Goal: Unclear

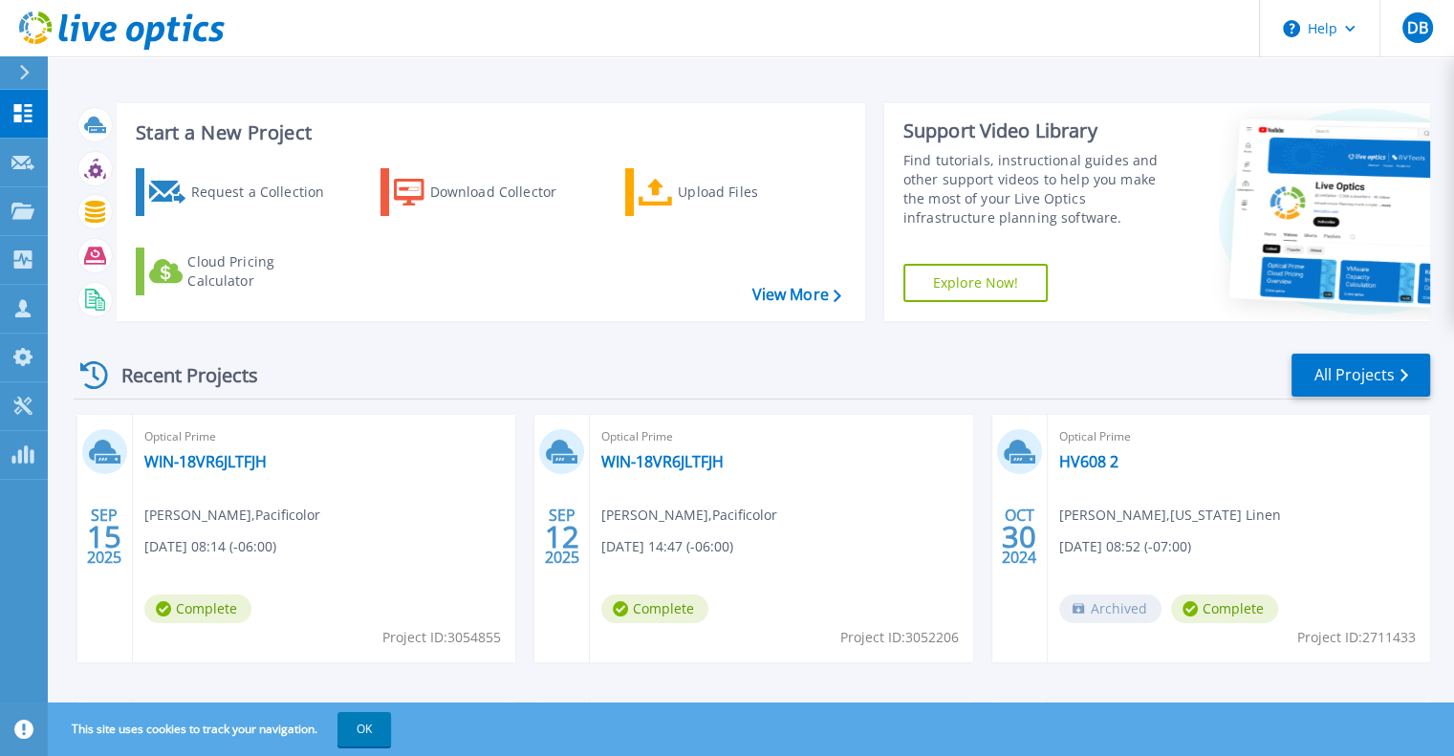
click at [619, 76] on div "Start a New Project Request a Collection Download Collector Upload Files Cloud …" at bounding box center [751, 501] width 1406 height 1002
click at [630, 33] on header "Help DB Partner Team Member [PERSON_NAME] [EMAIL_ADDRESS][PERSON_NAME][DOMAIN_N…" at bounding box center [727, 28] width 1454 height 57
click at [623, 72] on div "Start a New Project Request a Collection Download Collector Upload Files Cloud …" at bounding box center [751, 501] width 1406 height 1002
click at [630, 36] on header "Help DB Partner Team Member [PERSON_NAME] [EMAIL_ADDRESS][PERSON_NAME][DOMAIN_N…" at bounding box center [727, 28] width 1454 height 57
click at [634, 59] on div "Start a New Project Request a Collection Download Collector Upload Files Cloud …" at bounding box center [751, 501] width 1406 height 1002
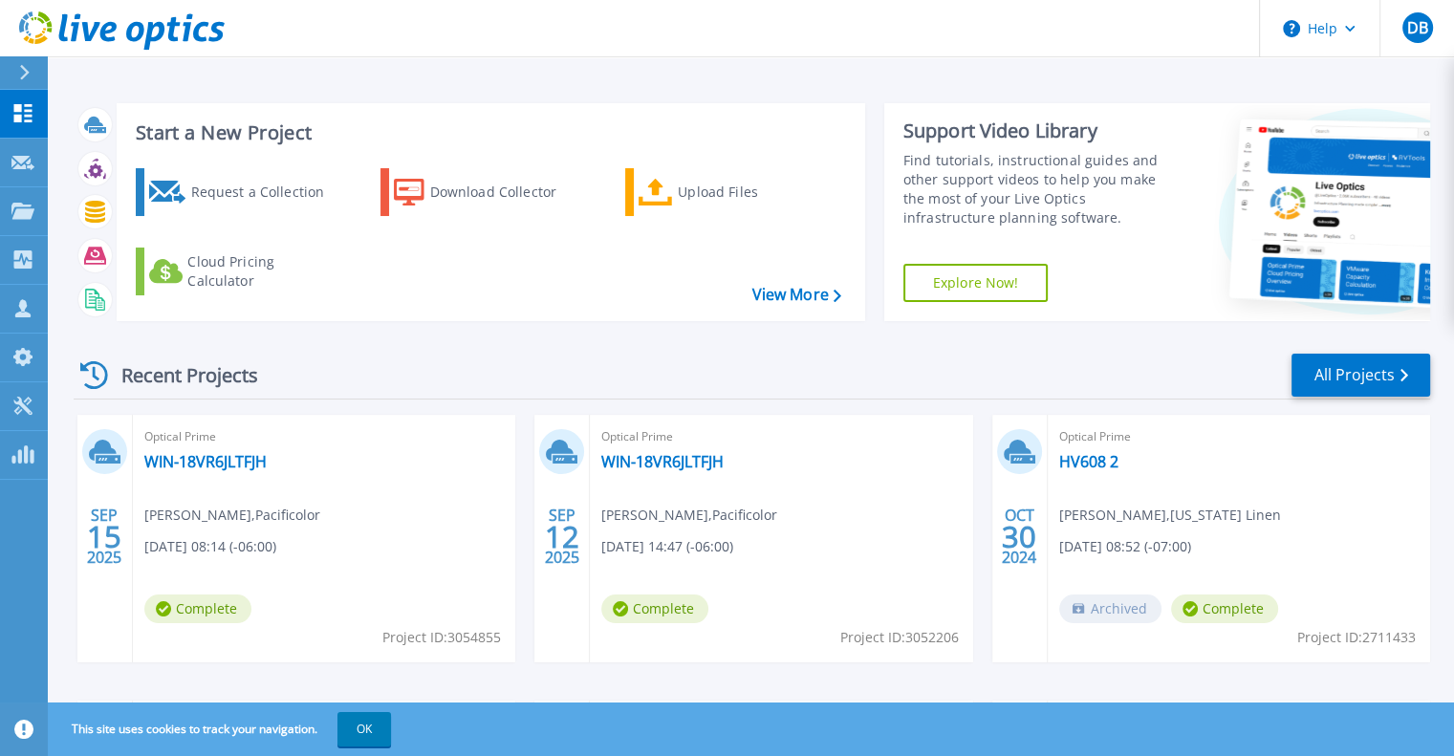
click at [643, 26] on header "Help DB Partner Team Member [PERSON_NAME] [EMAIL_ADDRESS][PERSON_NAME][DOMAIN_N…" at bounding box center [727, 28] width 1454 height 57
click at [639, 58] on div "Start a New Project Request a Collection Download Collector Upload Files Cloud …" at bounding box center [751, 501] width 1406 height 1002
click at [644, 28] on header "Help DB Partner Team Member [PERSON_NAME] [EMAIL_ADDRESS][PERSON_NAME][DOMAIN_N…" at bounding box center [727, 28] width 1454 height 57
click at [642, 64] on div "Start a New Project Request a Collection Download Collector Upload Files Cloud …" at bounding box center [751, 501] width 1406 height 1002
click at [646, 35] on header "Help DB Partner Team Member [PERSON_NAME] [EMAIL_ADDRESS][PERSON_NAME][DOMAIN_N…" at bounding box center [727, 28] width 1454 height 57
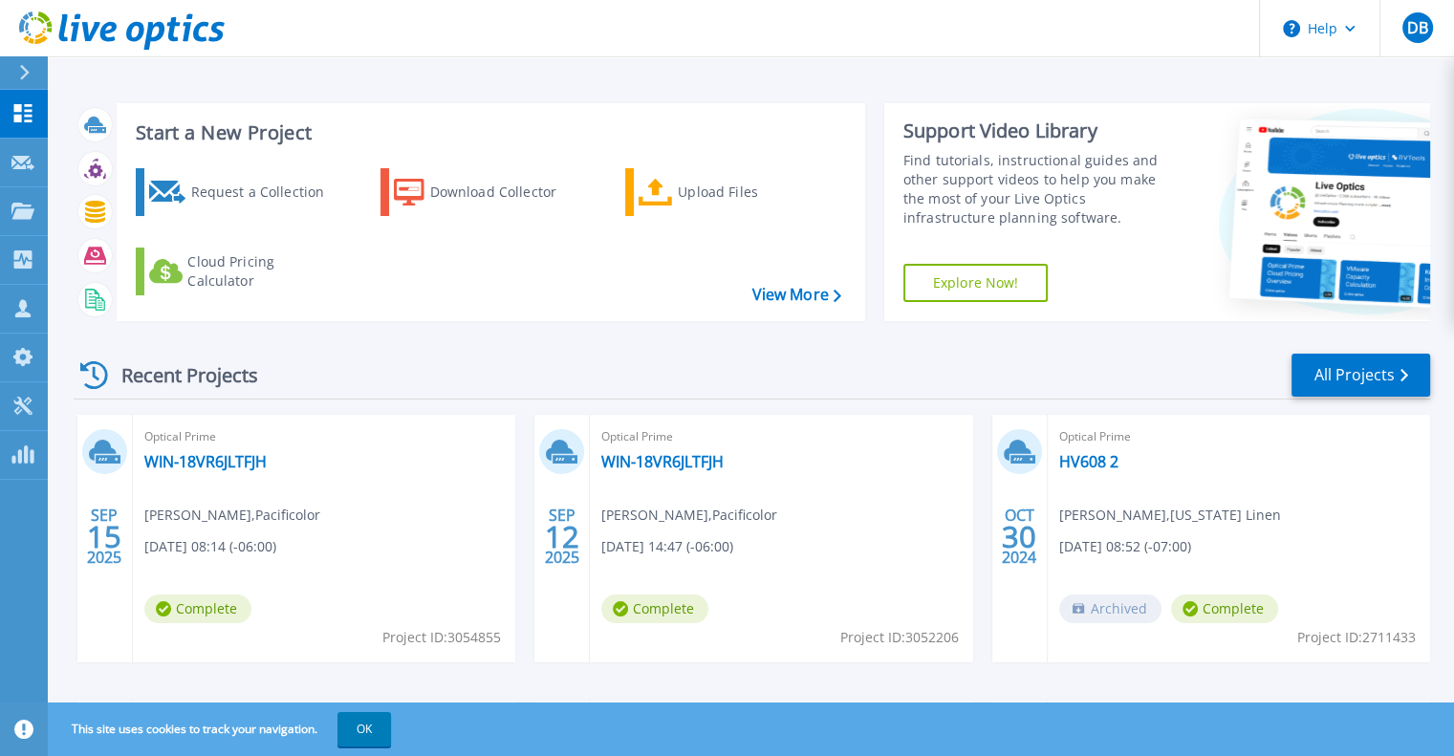
click at [682, 61] on div "Start a New Project Request a Collection Download Collector Upload Files Cloud …" at bounding box center [751, 501] width 1406 height 1002
click at [676, 30] on header "Help DB Partner Team Member [PERSON_NAME] [EMAIL_ADDRESS][PERSON_NAME][DOMAIN_N…" at bounding box center [727, 28] width 1454 height 57
click at [669, 62] on div "Start a New Project Request a Collection Download Collector Upload Files Cloud …" at bounding box center [751, 501] width 1406 height 1002
click at [668, 29] on header "Help DB Partner Team Member [PERSON_NAME] [EMAIL_ADDRESS][PERSON_NAME][DOMAIN_N…" at bounding box center [727, 28] width 1454 height 57
